Goal: Complete application form

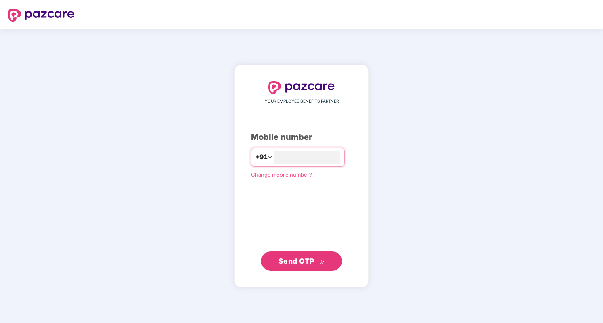
type input "**********"
click at [295, 265] on span "Send OTP" at bounding box center [296, 260] width 36 height 8
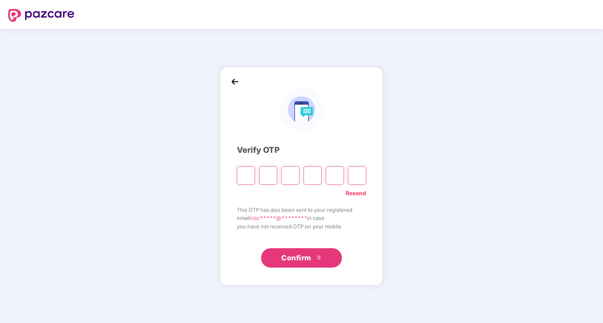
type input "*"
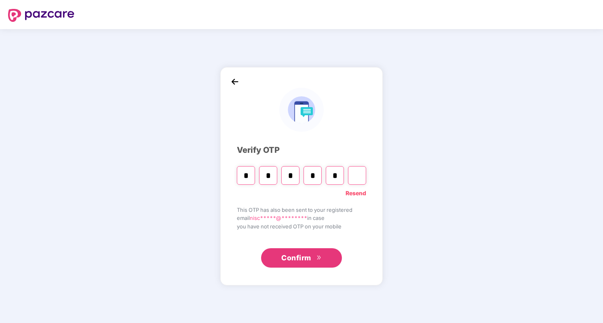
type input "*"
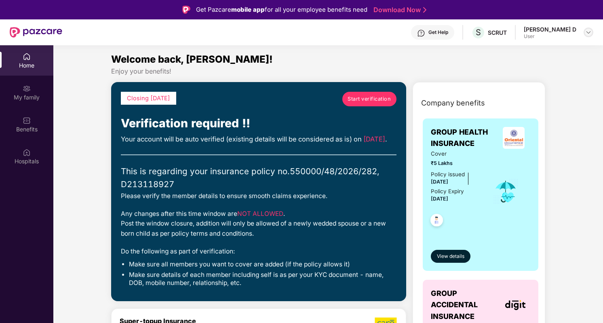
click at [588, 32] on img at bounding box center [588, 32] width 6 height 6
click at [428, 38] on div "Get Help S SCRUT Nischitha D User" at bounding box center [327, 32] width 531 height 26
click at [379, 97] on span "Start verification" at bounding box center [369, 99] width 43 height 8
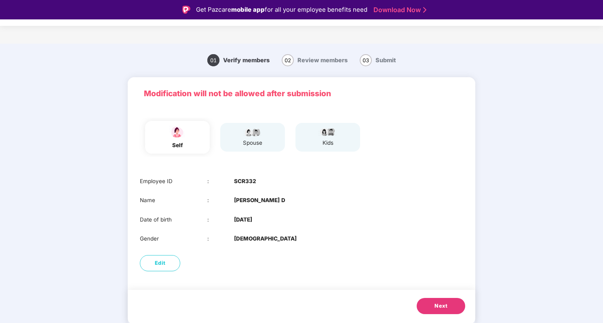
scroll to position [19, 0]
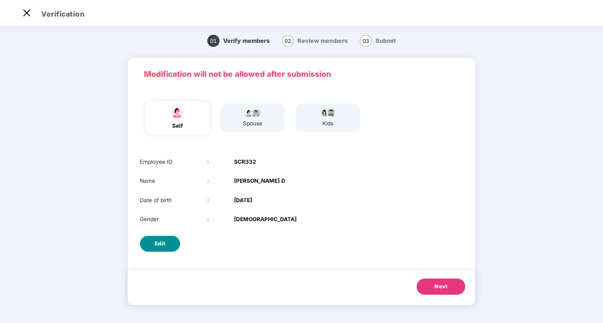
click at [156, 246] on span "Edit" at bounding box center [160, 244] width 11 height 8
select select "******"
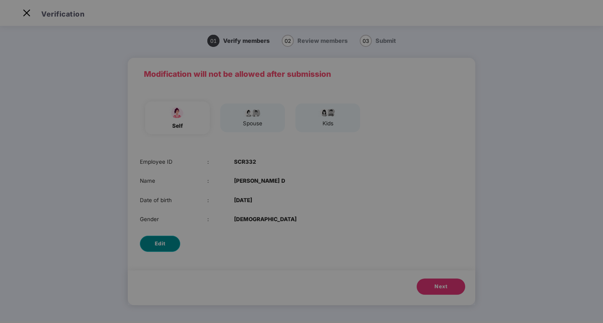
scroll to position [0, 0]
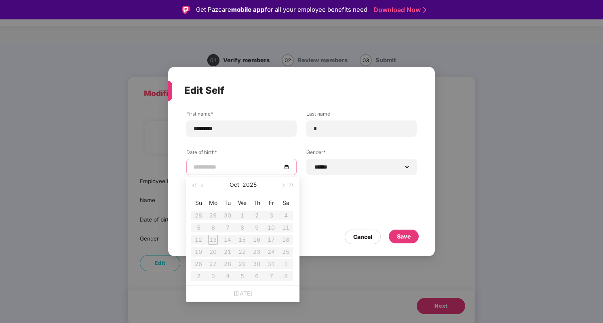
click at [221, 163] on input at bounding box center [237, 166] width 89 height 9
click at [204, 186] on button "button" at bounding box center [202, 185] width 9 height 16
click at [288, 213] on table "Su Mo Tu We Th Fr Sa 31 1 2 3 4 5 6 7 8 9 10 11 12 13 14 15 16 17 18 19 20 21 2…" at bounding box center [242, 239] width 102 height 86
click at [253, 185] on button "2025" at bounding box center [250, 185] width 14 height 16
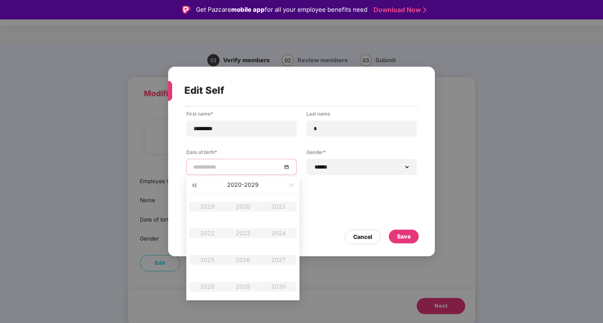
click at [196, 183] on button "button" at bounding box center [194, 185] width 9 height 16
type input "**********"
click at [211, 232] on div "2002" at bounding box center [207, 233] width 24 height 10
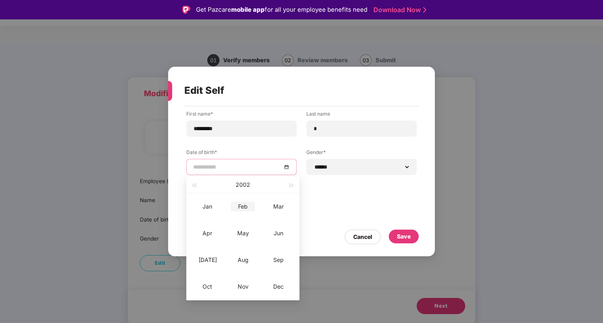
type input "**********"
click at [280, 256] on div "Sep" at bounding box center [278, 260] width 24 height 10
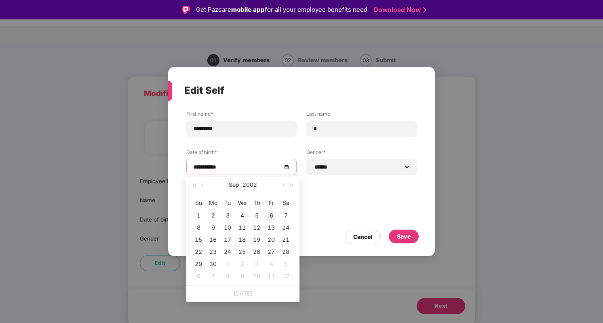
type input "**********"
click at [269, 211] on div "6" at bounding box center [271, 216] width 10 height 10
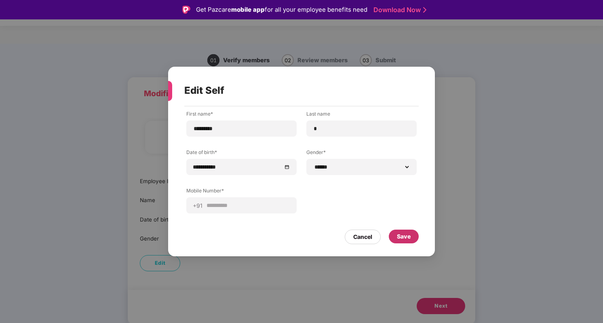
click at [404, 237] on div "Save" at bounding box center [404, 236] width 14 height 9
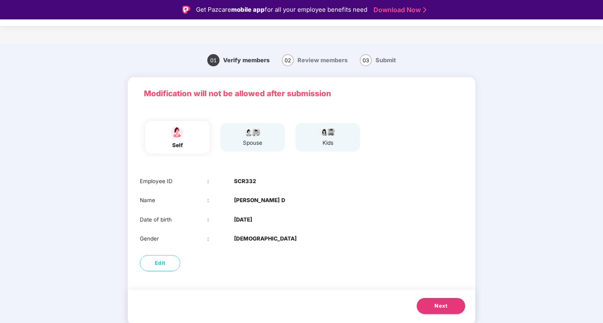
scroll to position [19, 0]
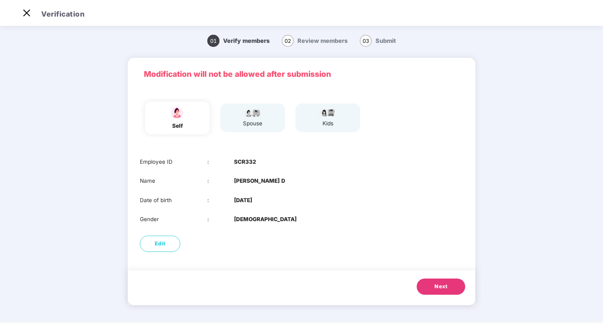
click at [450, 282] on button "Next" at bounding box center [441, 286] width 48 height 16
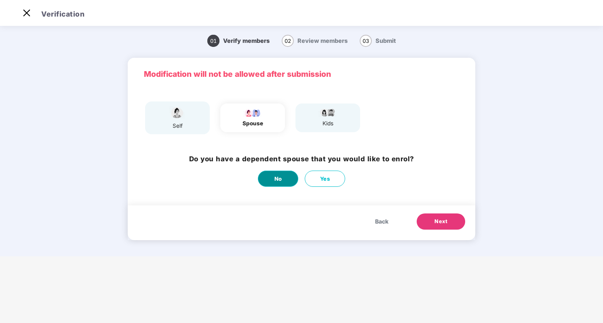
click at [280, 183] on button "No" at bounding box center [278, 179] width 40 height 16
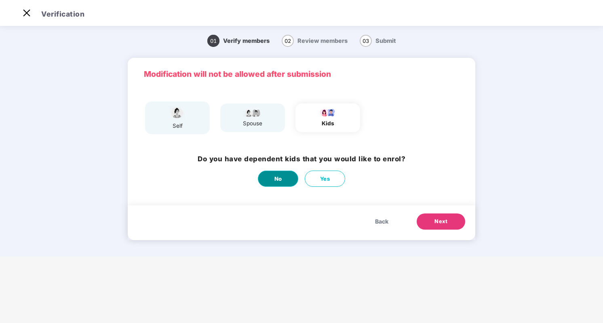
scroll to position [0, 0]
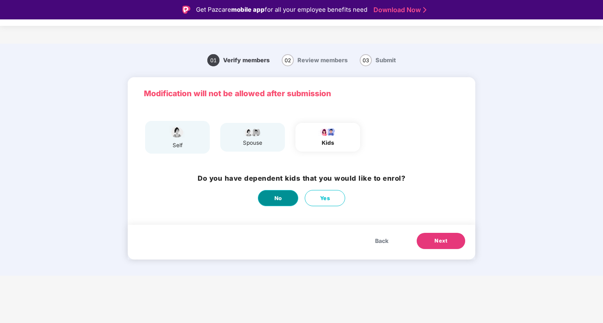
click at [276, 196] on span "No" at bounding box center [278, 198] width 8 height 8
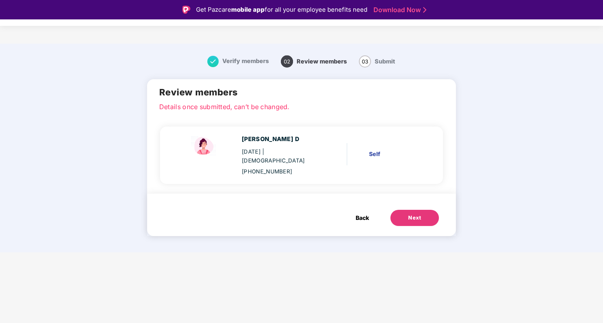
click at [426, 210] on button "Next" at bounding box center [414, 218] width 48 height 16
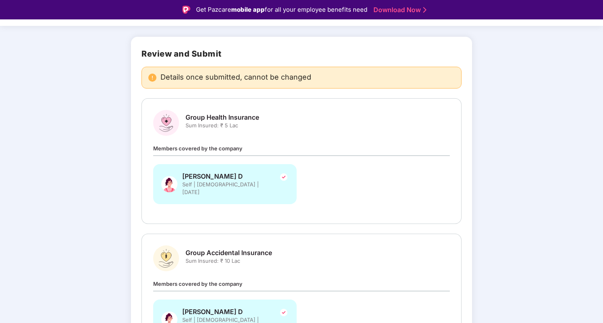
scroll to position [107, 0]
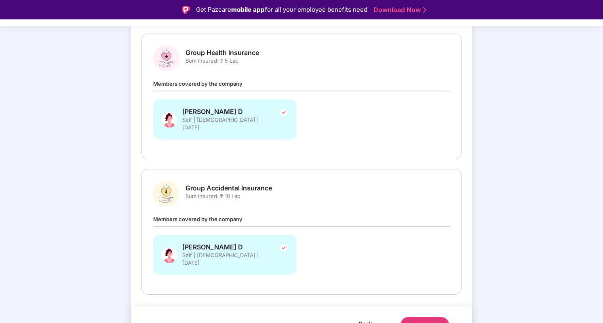
click at [423, 321] on div "Submit" at bounding box center [424, 325] width 19 height 8
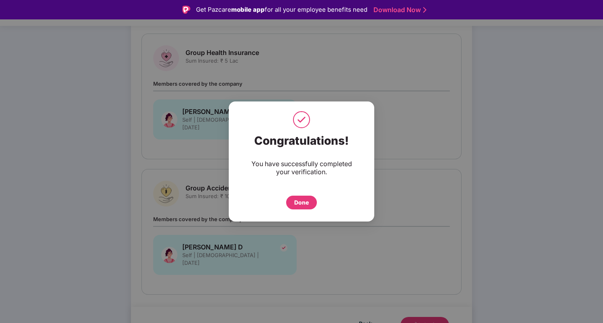
click at [299, 197] on div "Done" at bounding box center [301, 203] width 31 height 14
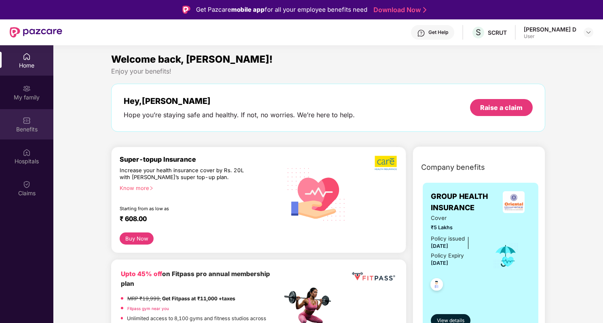
click at [29, 126] on div "Benefits" at bounding box center [26, 129] width 53 height 8
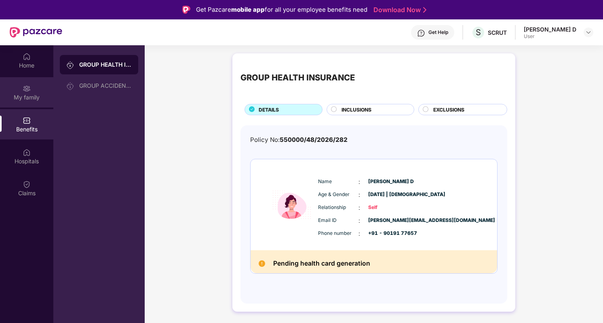
click at [26, 95] on div "My family" at bounding box center [26, 97] width 53 height 8
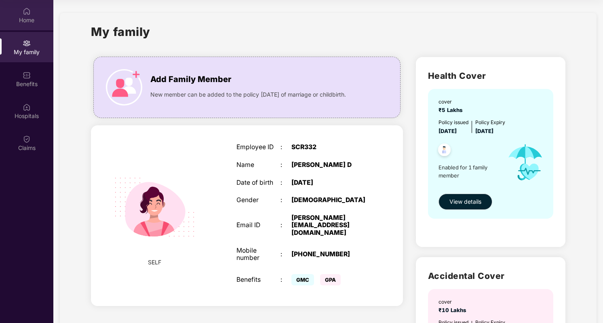
click at [27, 27] on div "Home" at bounding box center [26, 15] width 53 height 30
